Goal: Task Accomplishment & Management: Use online tool/utility

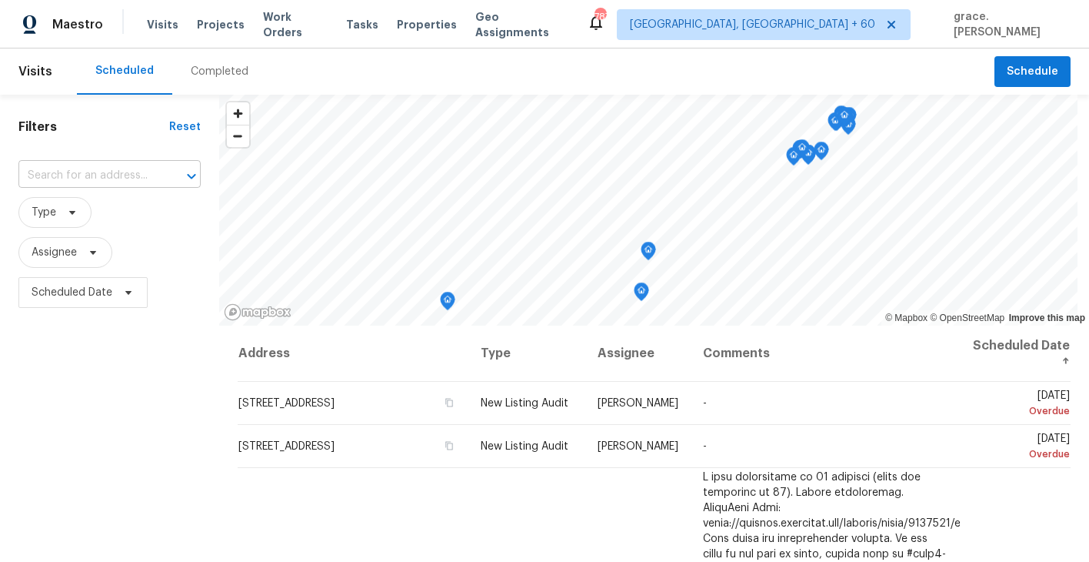
click at [56, 175] on input "text" at bounding box center [87, 176] width 139 height 24
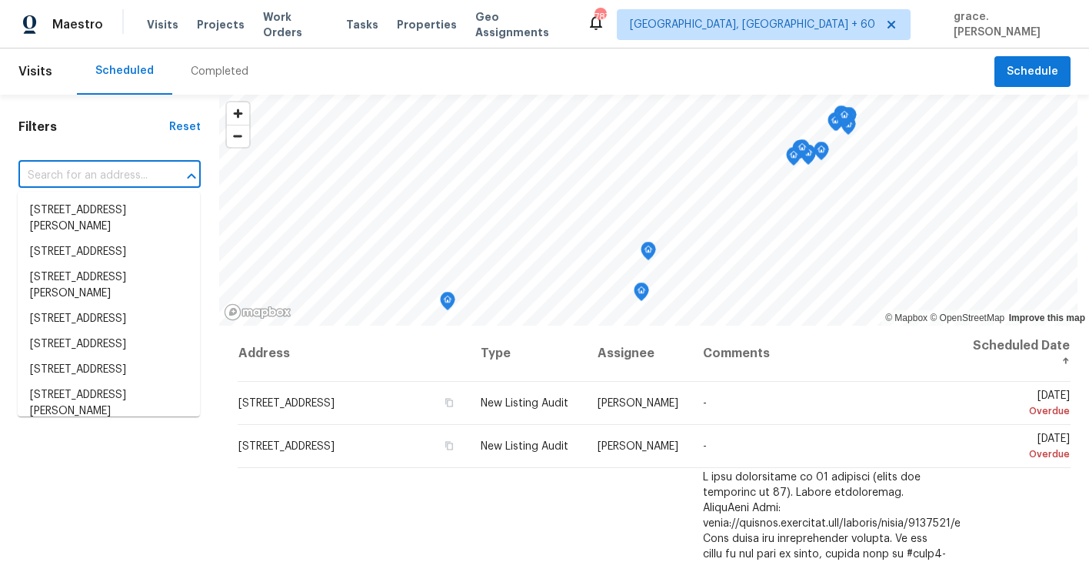
paste input "[STREET_ADDRESS]"
type input "[STREET_ADDRESS]"
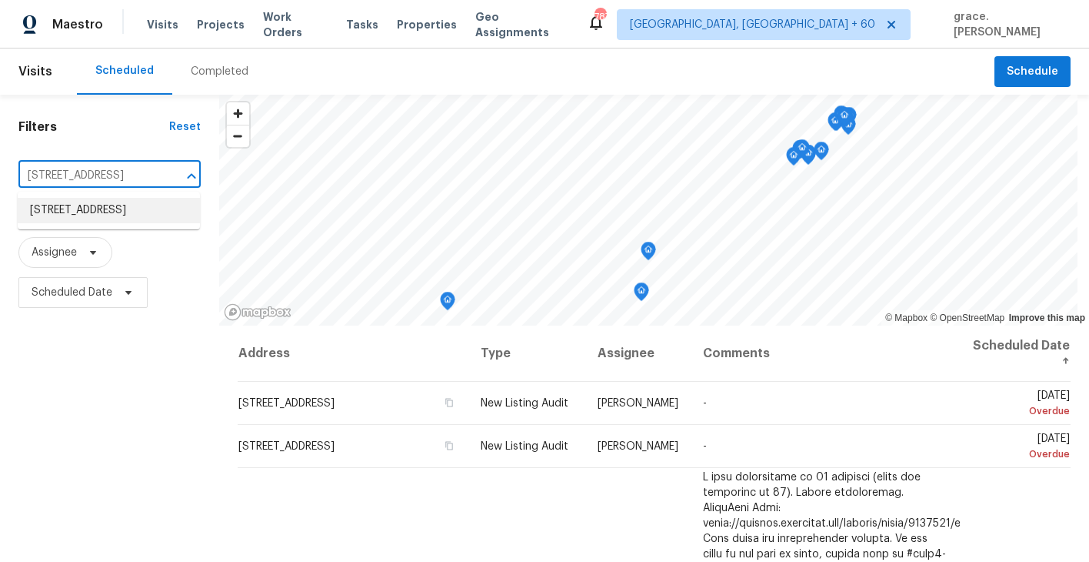
click at [84, 211] on li "[STREET_ADDRESS]" at bounding box center [109, 210] width 182 height 25
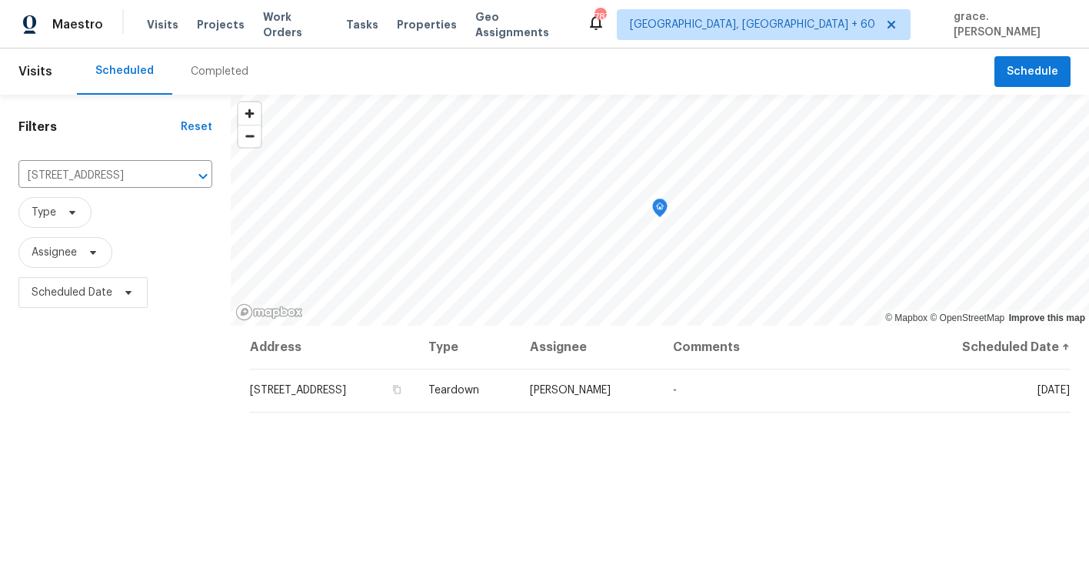
click at [1048, 87] on header "Visits Scheduled Completed Schedule" at bounding box center [544, 71] width 1089 height 46
click at [1006, 45] on div "Maestro Visits Projects Work Orders Tasks Properties Geo Assignments 787 [GEOGR…" at bounding box center [544, 24] width 1089 height 48
click at [1015, 62] on span "Schedule" at bounding box center [1033, 71] width 52 height 19
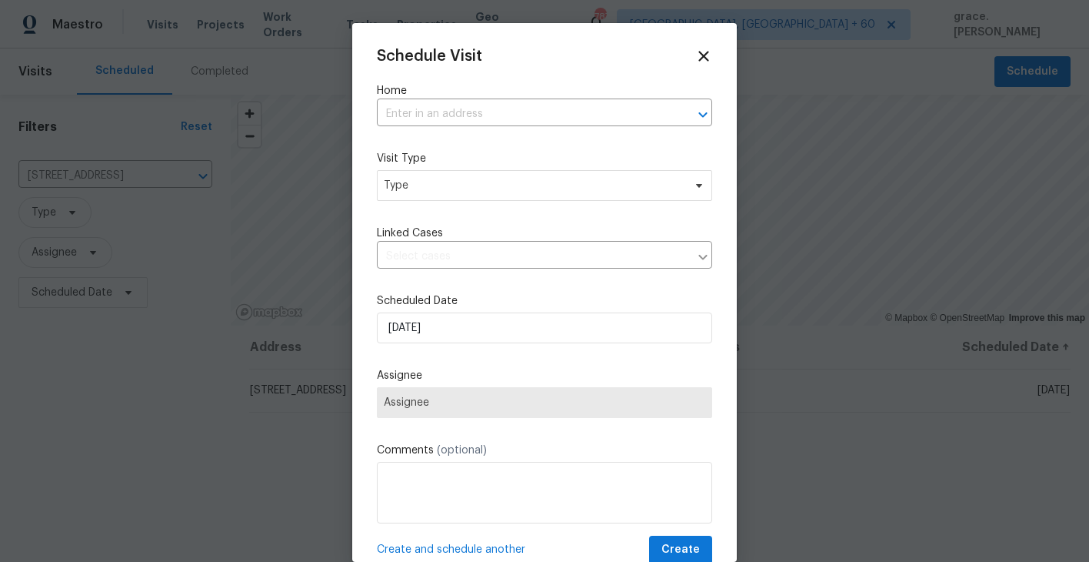
click at [458, 95] on label "Home" at bounding box center [544, 90] width 335 height 15
click at [458, 109] on input "text" at bounding box center [523, 114] width 292 height 24
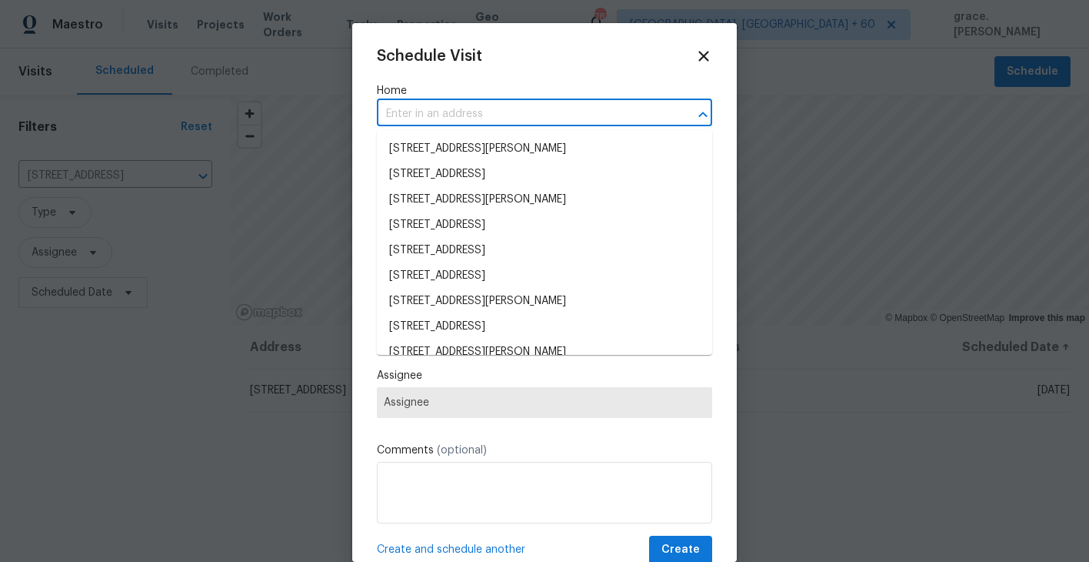
paste input "[STREET_ADDRESS]"
type input "[STREET_ADDRESS]"
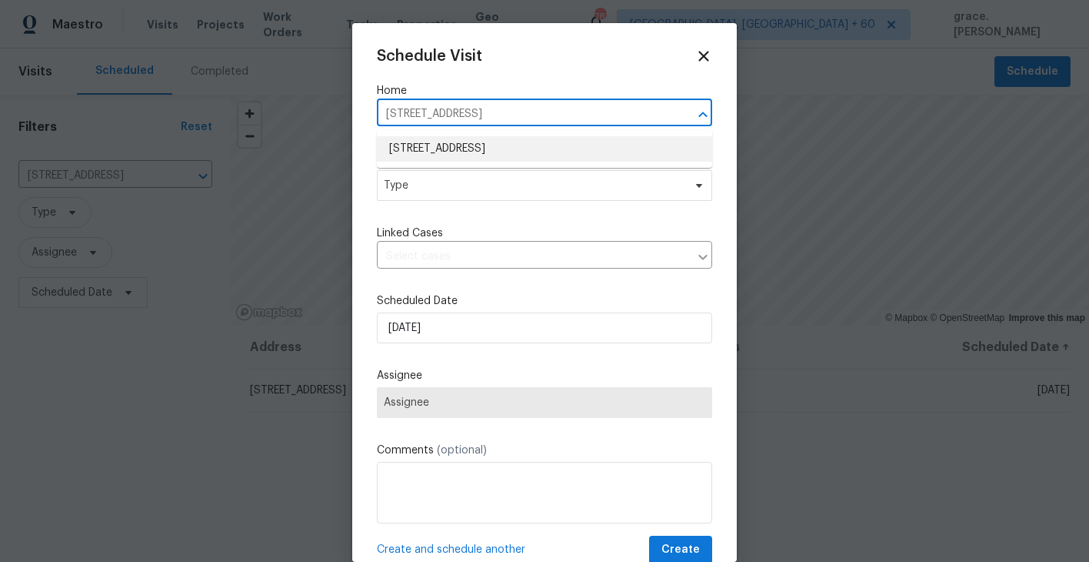
click at [451, 151] on li "[STREET_ADDRESS]" at bounding box center [544, 148] width 335 height 25
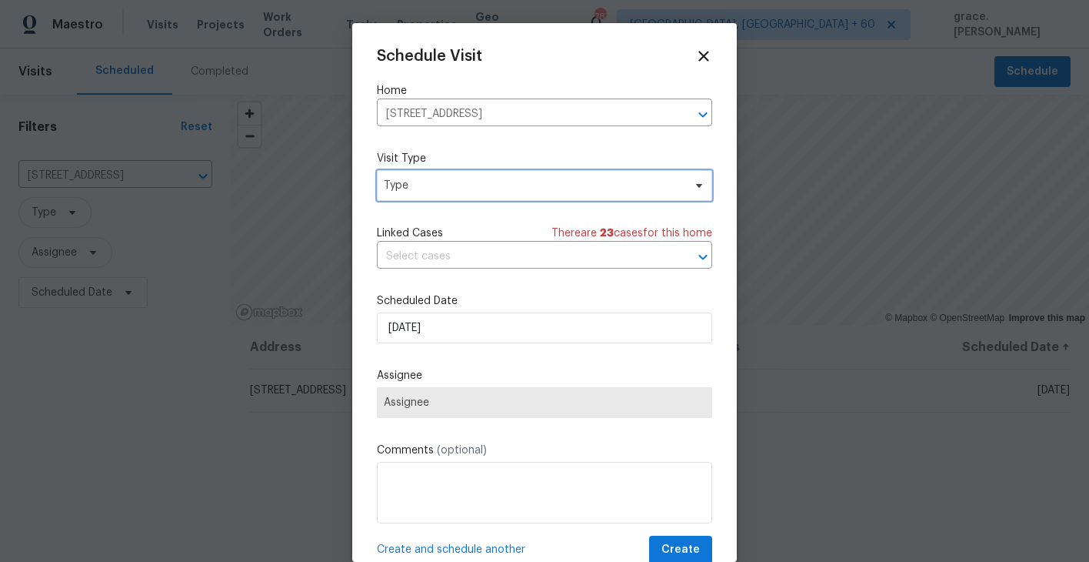
click at [428, 184] on span "Type" at bounding box center [533, 185] width 299 height 15
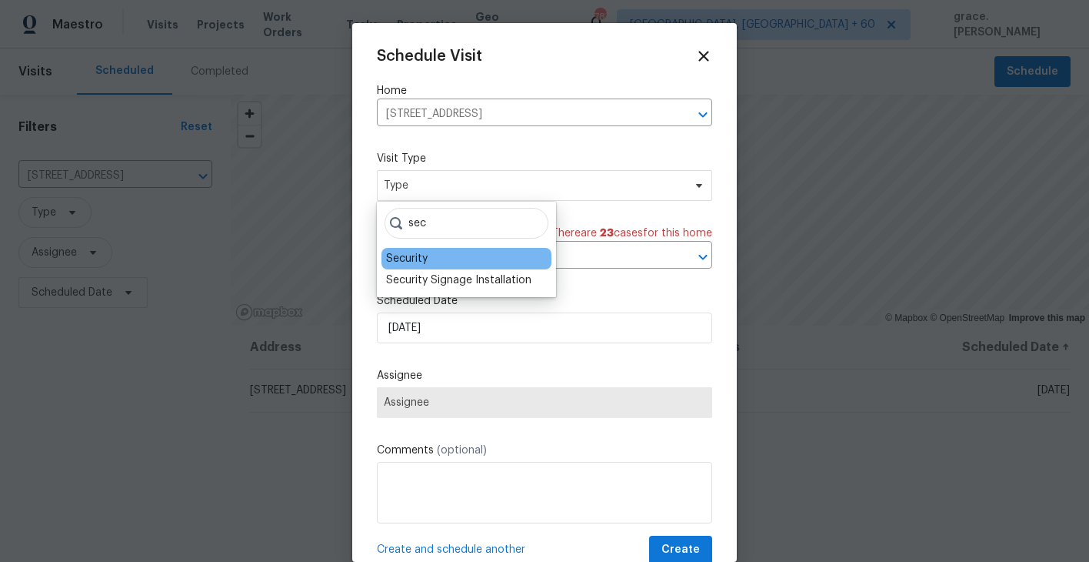
type input "sec"
click at [440, 254] on div "Security" at bounding box center [467, 259] width 170 height 22
click at [439, 254] on div "Security" at bounding box center [467, 259] width 170 height 22
click at [438, 260] on div "Security" at bounding box center [467, 259] width 170 height 22
click at [393, 253] on div "Security" at bounding box center [407, 258] width 42 height 15
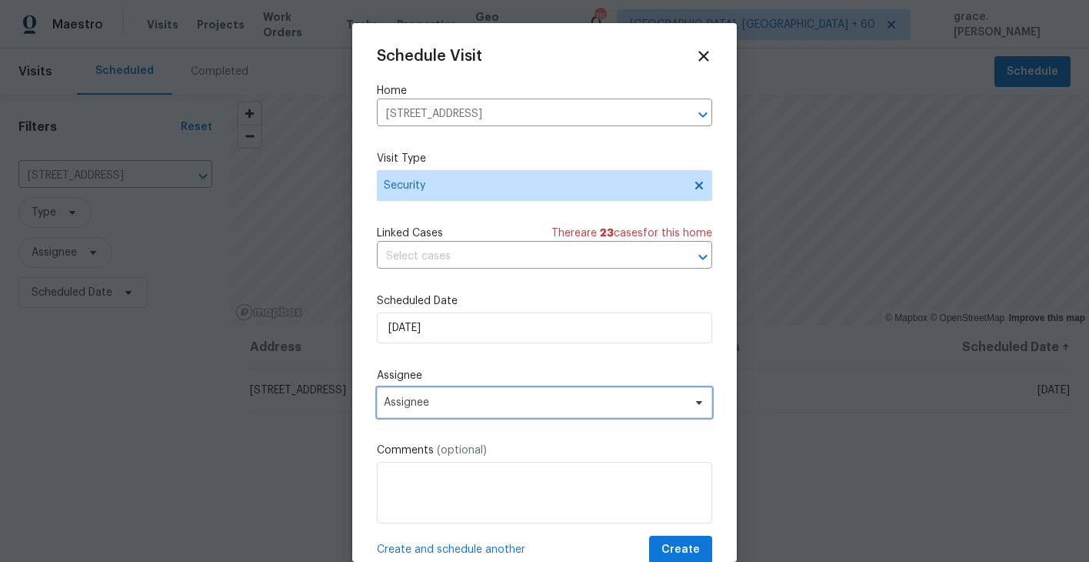
click at [462, 413] on span "Assignee" at bounding box center [544, 402] width 335 height 31
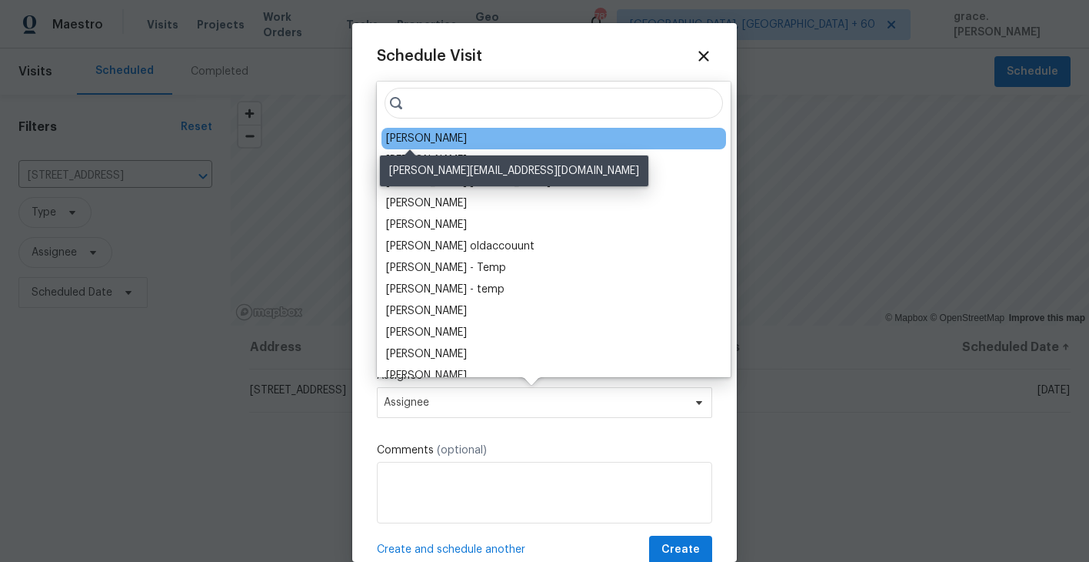
click at [431, 134] on div "[PERSON_NAME]" at bounding box center [426, 138] width 81 height 15
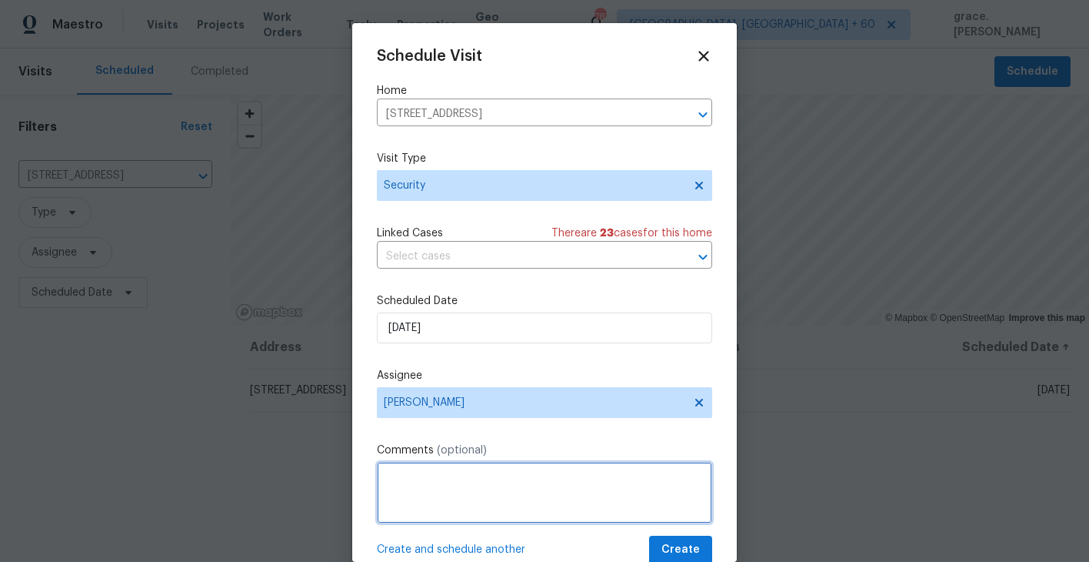
click at [491, 492] on textarea at bounding box center [544, 493] width 335 height 62
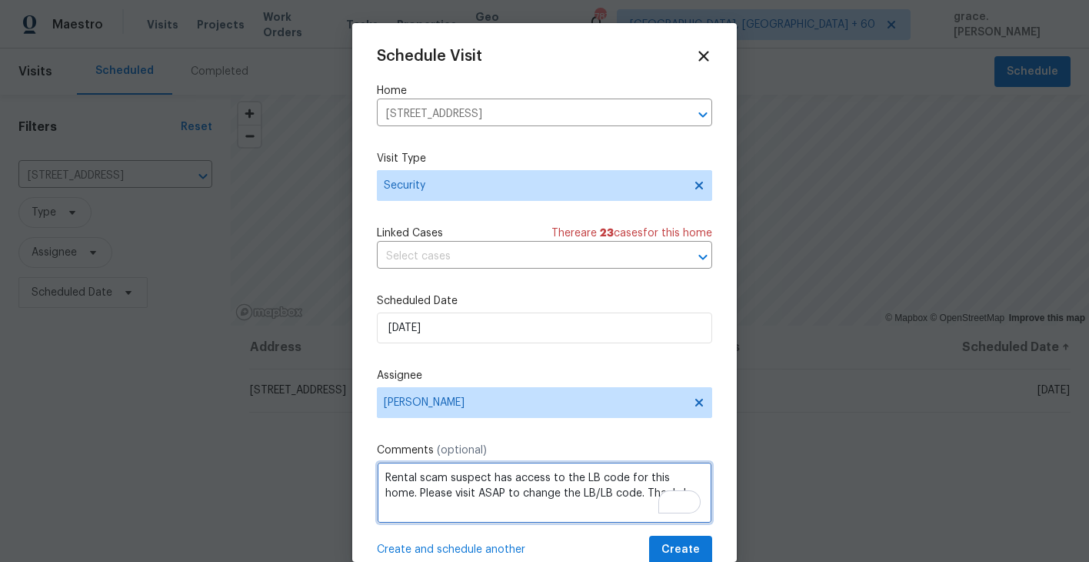
type textarea "Rental scam suspect has access to the LB code for this home. Please visit ASAP …"
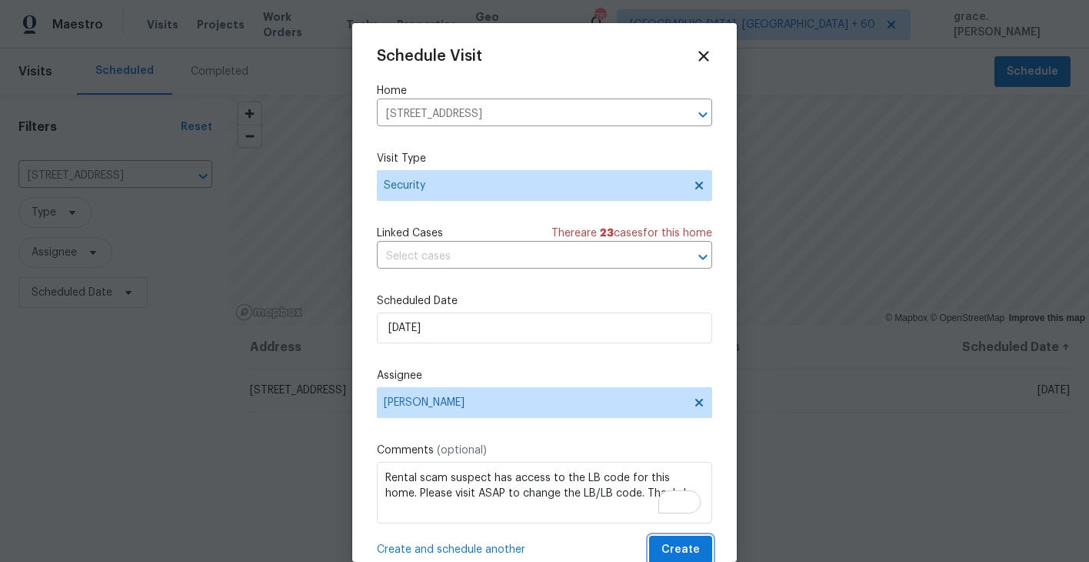
click at [671, 550] on span "Create" at bounding box center [680, 549] width 38 height 19
